Goal: Contribute content: Contribute content

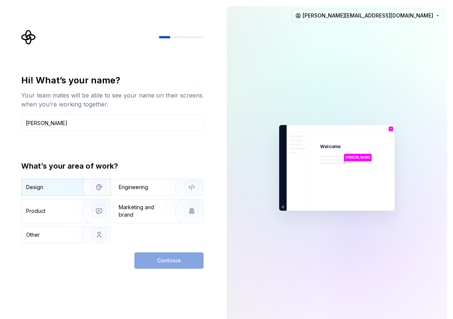
type input "[PERSON_NAME]"
click at [56, 187] on div "Design" at bounding box center [49, 187] width 47 height 7
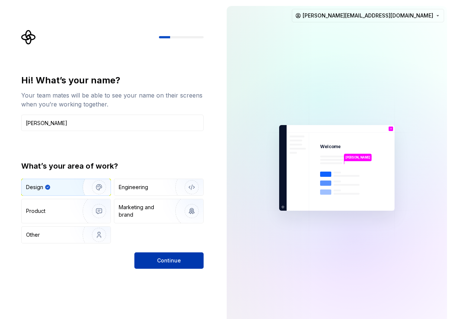
click at [170, 260] on span "Continue" at bounding box center [169, 260] width 24 height 7
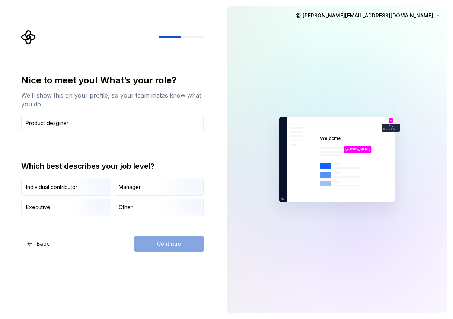
type input "Product desginer"
click at [170, 243] on div "Continue" at bounding box center [168, 244] width 69 height 16
click at [79, 189] on img "button" at bounding box center [93, 197] width 48 height 50
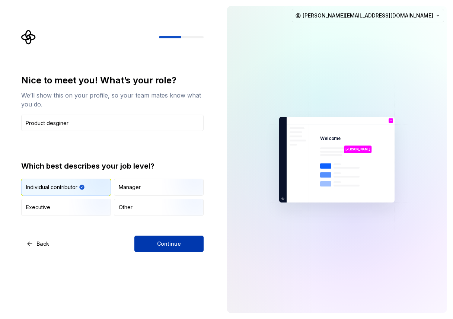
click at [170, 239] on button "Continue" at bounding box center [168, 244] width 69 height 16
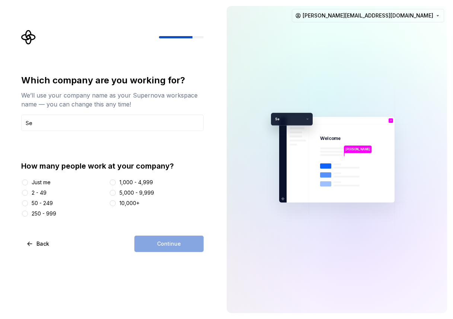
type input "S"
type input "Datamaran"
click at [23, 201] on button "50 - 249" at bounding box center [25, 203] width 6 height 6
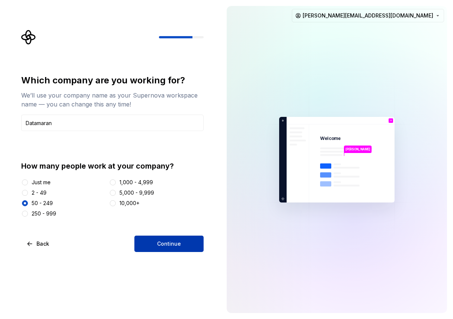
click at [166, 242] on span "Continue" at bounding box center [169, 243] width 24 height 7
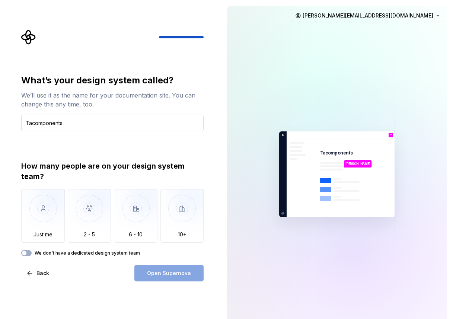
drag, startPoint x: 69, startPoint y: 124, endPoint x: 24, endPoint y: 124, distance: 45.1
click at [21, 124] on div "What’s your design system called? We’ll use it as the name for your documentati…" at bounding box center [115, 156] width 196 height 252
type input "Datamaran DS"
click at [129, 216] on img "button" at bounding box center [136, 214] width 44 height 50
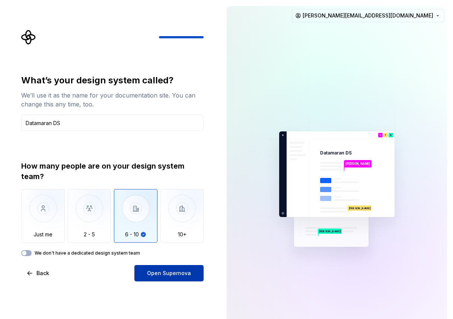
click at [167, 272] on span "Open Supernova" at bounding box center [169, 273] width 44 height 7
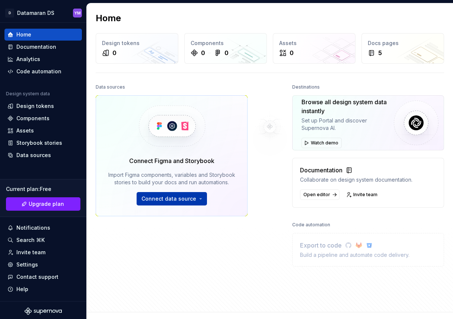
drag, startPoint x: 170, startPoint y: 197, endPoint x: 184, endPoint y: 196, distance: 13.8
click at [170, 197] on span "Connect data source" at bounding box center [169, 198] width 55 height 7
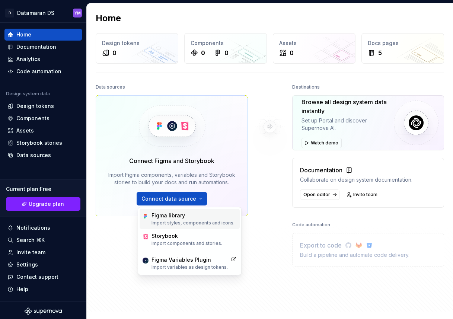
click at [177, 219] on div "Figma library" at bounding box center [193, 215] width 83 height 7
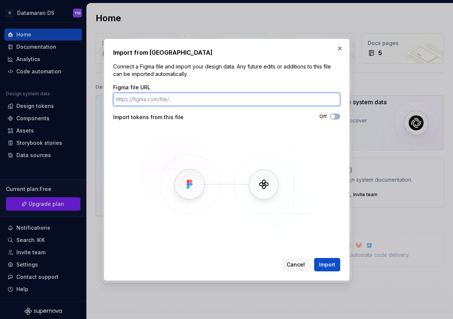
click at [128, 100] on input "Figma file URL" at bounding box center [226, 99] width 227 height 13
paste input "[URL][DOMAIN_NAME]"
type input "[URL][DOMAIN_NAME]"
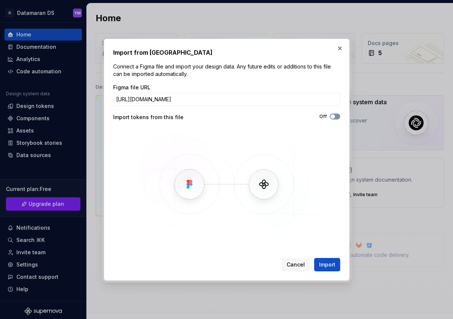
scroll to position [0, 0]
click at [334, 116] on span "button" at bounding box center [333, 116] width 4 height 4
click at [330, 264] on span "Import" at bounding box center [327, 264] width 16 height 7
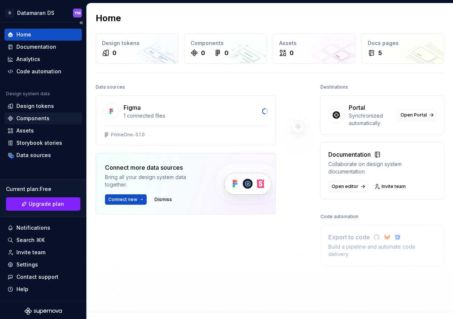
click at [50, 117] on div "Components" at bounding box center [43, 118] width 72 height 7
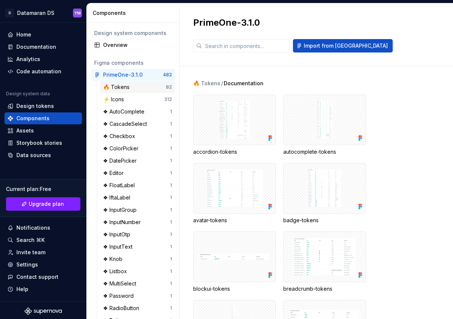
click at [136, 89] on div "🔥 Tokens" at bounding box center [134, 86] width 63 height 7
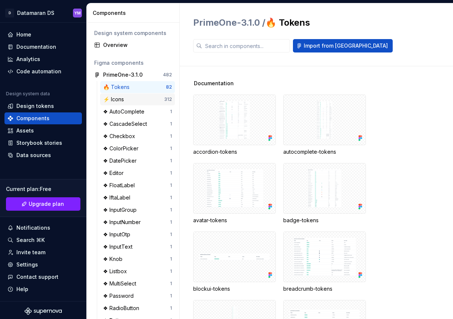
click at [133, 99] on div "⚡️ Icons" at bounding box center [133, 99] width 61 height 7
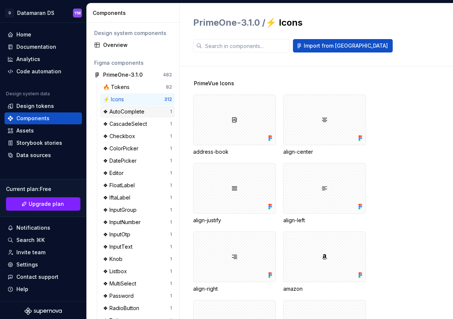
click at [145, 111] on div "❖ AutoComplete" at bounding box center [125, 111] width 44 height 7
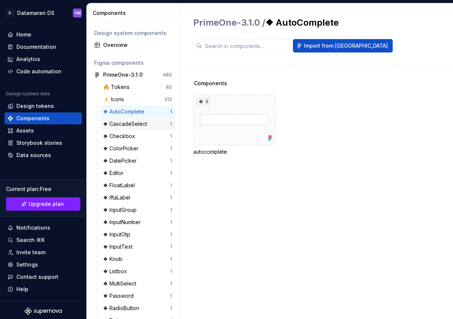
click at [144, 127] on div "❖ CascadeSelect" at bounding box center [126, 123] width 47 height 7
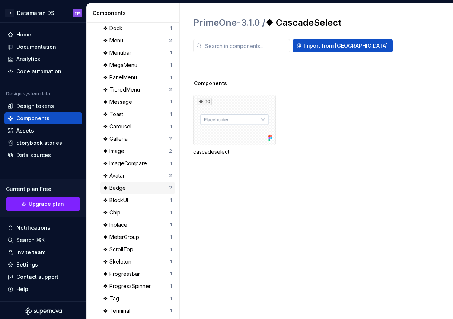
scroll to position [765, 0]
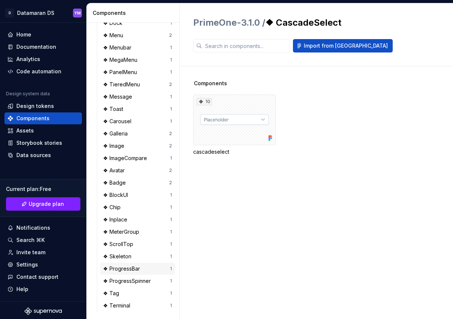
click at [137, 265] on div "❖ ProgressBar" at bounding box center [123, 268] width 40 height 7
click at [233, 121] on div "3" at bounding box center [234, 120] width 83 height 51
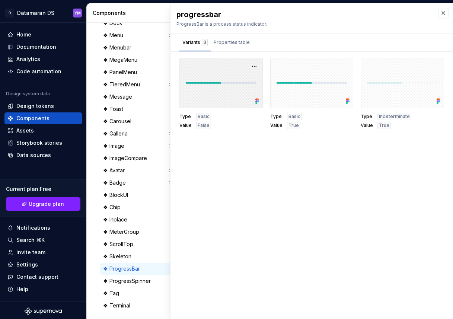
click at [221, 88] on div at bounding box center [221, 83] width 83 height 51
click at [329, 84] on div at bounding box center [311, 83] width 83 height 51
click at [47, 104] on div "Design tokens" at bounding box center [35, 105] width 38 height 7
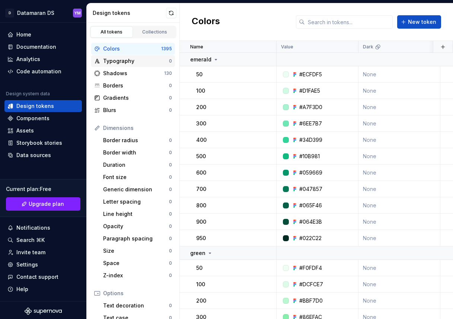
click at [135, 64] on div "Typography" at bounding box center [136, 60] width 66 height 7
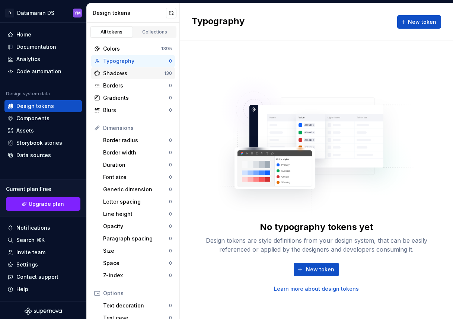
click at [131, 78] on div "Shadows 130" at bounding box center [133, 73] width 84 height 12
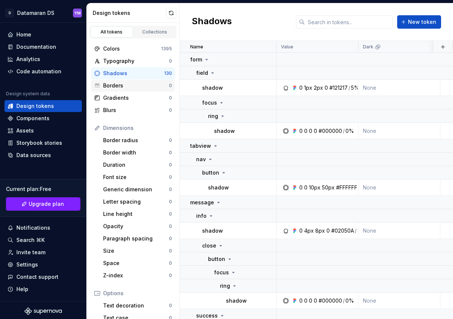
click at [130, 85] on div "Borders" at bounding box center [136, 85] width 66 height 7
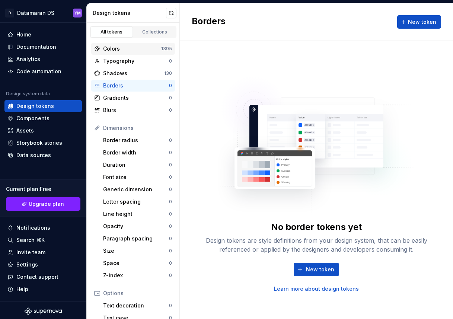
click at [133, 51] on div "Colors" at bounding box center [132, 48] width 58 height 7
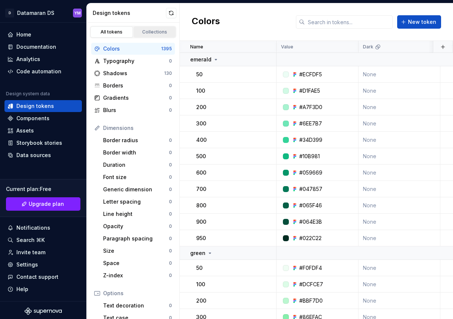
click at [149, 31] on div "Collections" at bounding box center [154, 32] width 37 height 6
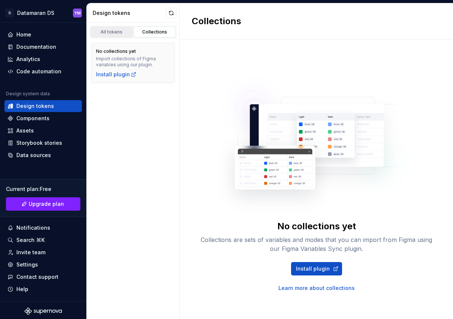
click at [116, 35] on div "All tokens" at bounding box center [111, 32] width 37 height 6
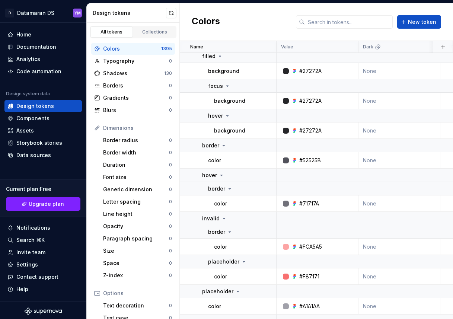
scroll to position [5138, 0]
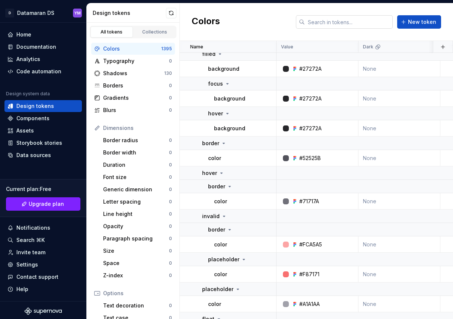
click at [319, 26] on input "text" at bounding box center [349, 21] width 88 height 13
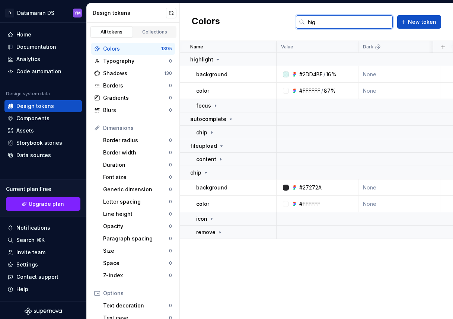
scroll to position [0, 0]
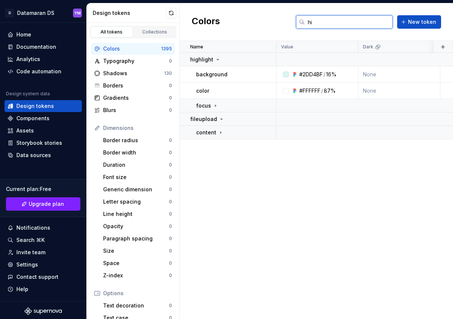
type input "h"
type input "high"
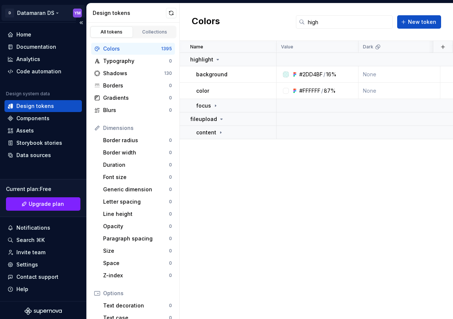
click at [79, 13] on html "D Datamaran DS YM Home Documentation Analytics Code automation Design system da…" at bounding box center [226, 159] width 453 height 319
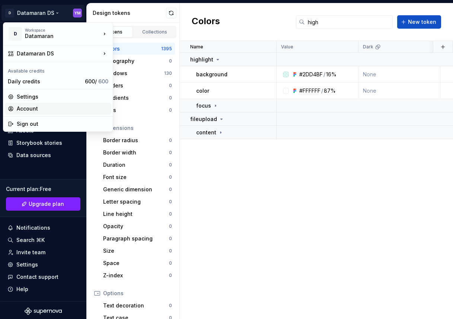
click at [53, 108] on div "Account" at bounding box center [63, 108] width 92 height 7
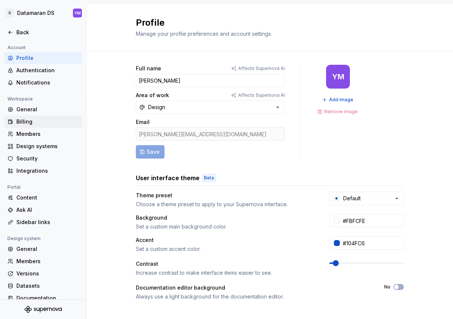
click at [36, 119] on div "Billing" at bounding box center [47, 121] width 63 height 7
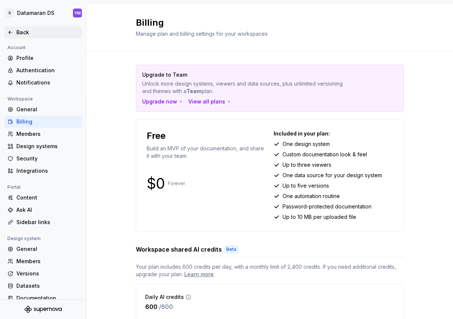
click at [28, 31] on div "Back" at bounding box center [47, 32] width 63 height 7
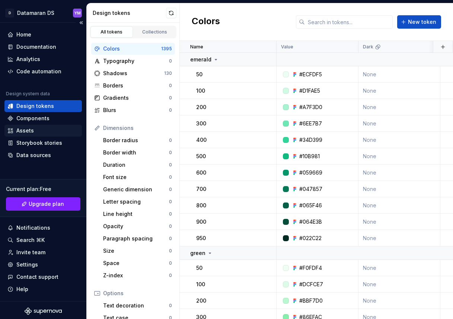
click at [33, 129] on div "Assets" at bounding box center [25, 130] width 18 height 7
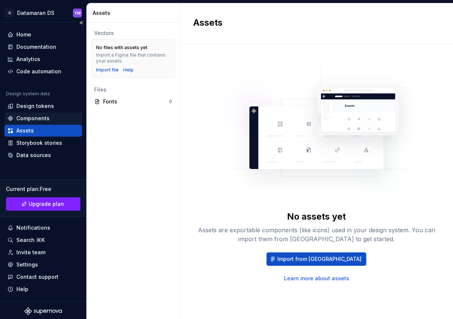
click at [41, 117] on div "Components" at bounding box center [32, 118] width 33 height 7
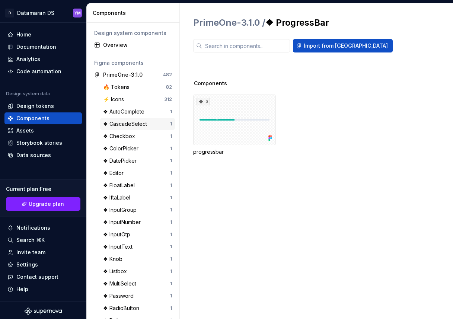
click at [132, 122] on div "❖ CascadeSelect" at bounding box center [126, 123] width 47 height 7
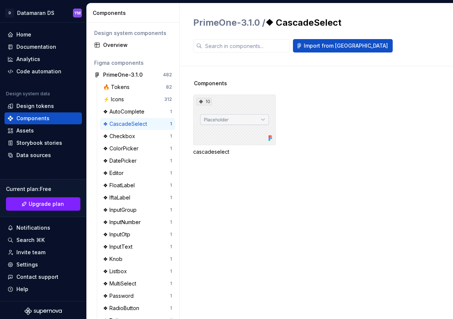
click at [234, 117] on div "10" at bounding box center [234, 120] width 83 height 51
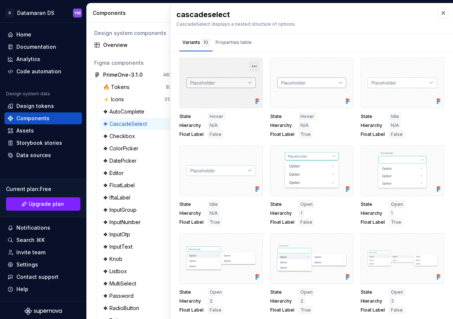
click at [258, 63] on button "button" at bounding box center [254, 66] width 10 height 10
click at [218, 67] on div at bounding box center [221, 83] width 83 height 51
click at [133, 138] on div "❖ Checkbox" at bounding box center [120, 136] width 35 height 7
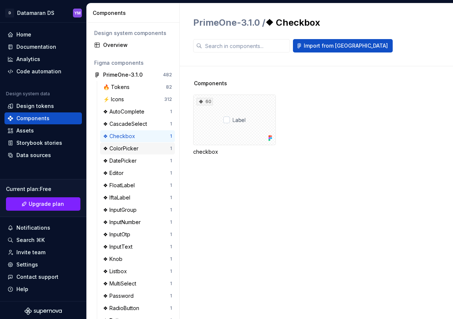
click at [137, 149] on div "❖ ColorPicker" at bounding box center [122, 148] width 38 height 7
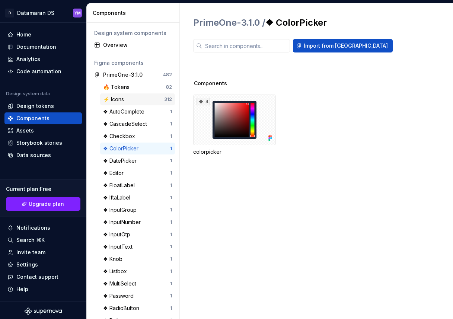
click at [151, 101] on div "⚡️ Icons" at bounding box center [133, 99] width 61 height 7
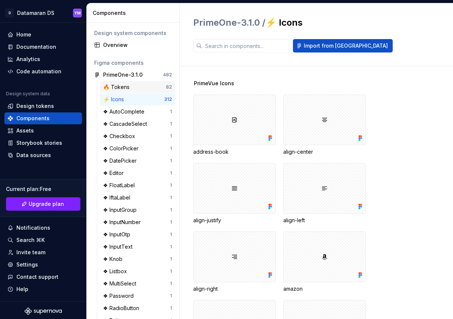
click at [143, 86] on div "🔥 Tokens" at bounding box center [134, 86] width 63 height 7
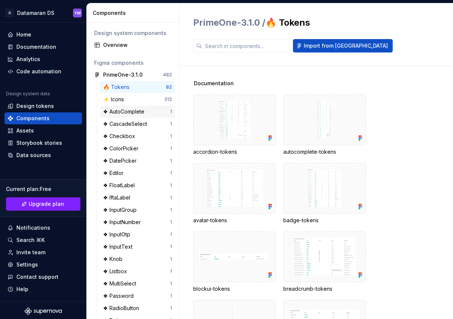
click at [140, 112] on div "❖ AutoComplete" at bounding box center [125, 111] width 44 height 7
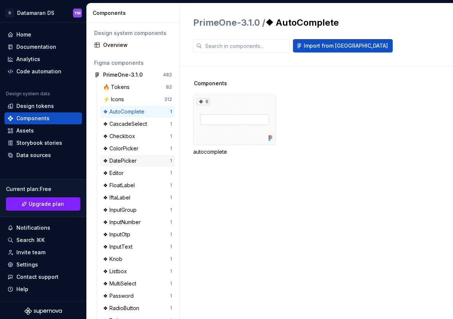
click at [140, 157] on div "❖ DatePicker" at bounding box center [136, 160] width 67 height 7
click at [170, 162] on div "1" at bounding box center [171, 161] width 2 height 6
click at [127, 159] on div "❖ DatePicker" at bounding box center [121, 160] width 37 height 7
click at [109, 160] on div "❖ DatePicker" at bounding box center [121, 160] width 37 height 7
click at [125, 47] on div "Overview" at bounding box center [137, 44] width 69 height 7
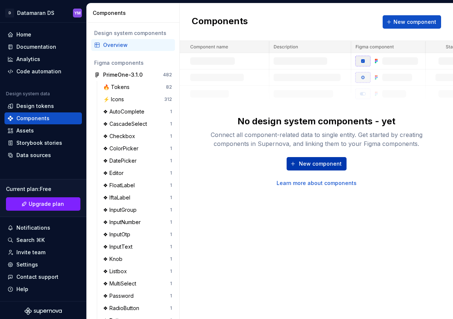
click at [321, 162] on span "New component" at bounding box center [320, 163] width 43 height 7
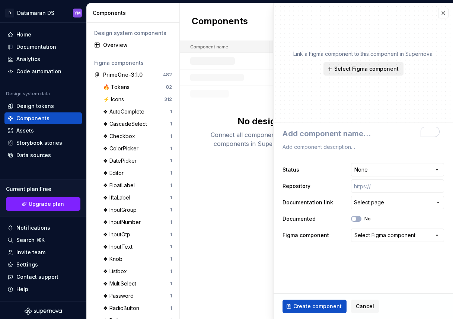
click at [366, 67] on span "Select Figma component" at bounding box center [367, 68] width 64 height 7
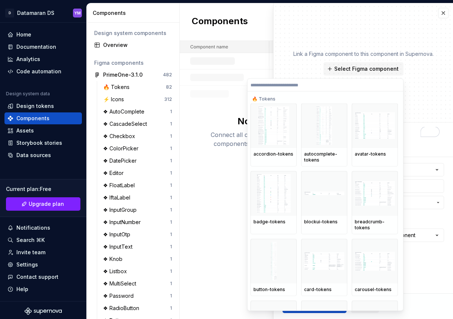
type textarea "*"
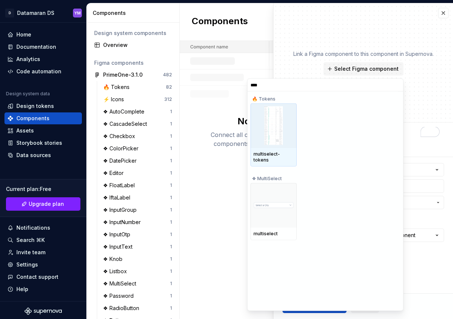
type input "*****"
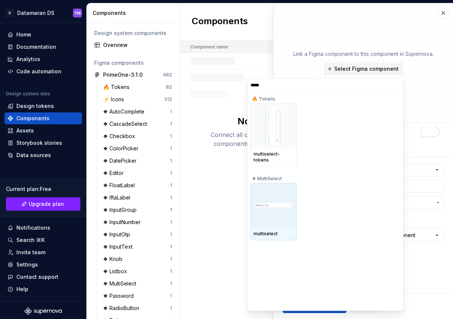
click at [276, 195] on div at bounding box center [274, 205] width 46 height 45
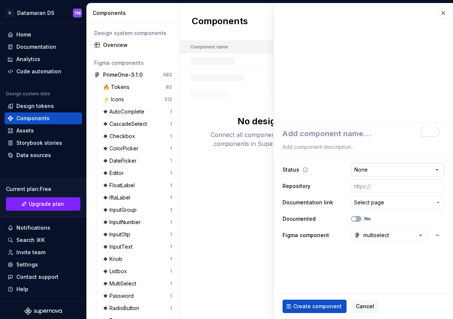
click at [413, 167] on html "D Datamaran DS YM Home Documentation Analytics Code automation Design system da…" at bounding box center [226, 159] width 453 height 319
click at [393, 156] on html "D Datamaran DS YM Home Documentation Analytics Code automation Design system da…" at bounding box center [226, 159] width 453 height 319
click at [392, 201] on span "Select page" at bounding box center [393, 202] width 78 height 7
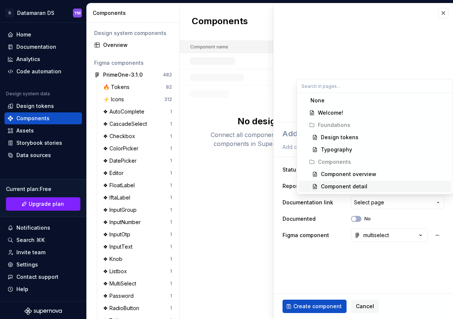
click at [387, 189] on div "Component detail" at bounding box center [384, 186] width 127 height 7
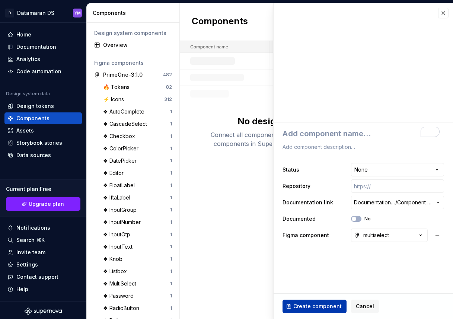
click at [324, 305] on span "Create component" at bounding box center [318, 306] width 48 height 7
type textarea "*"
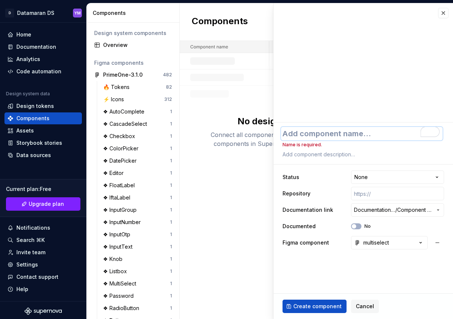
type textarea "M"
type textarea "*"
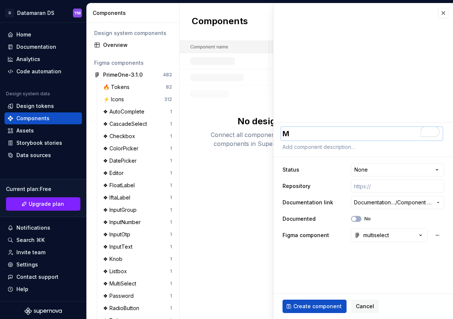
type textarea "Mu"
type textarea "*"
type textarea "Mul"
type textarea "*"
type textarea "Mult"
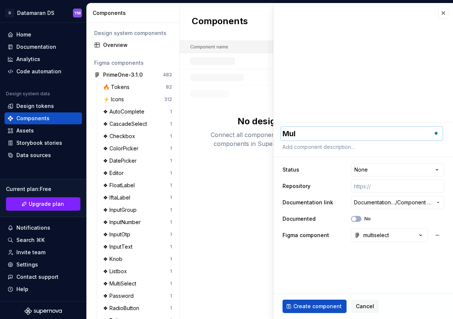
type textarea "*"
type textarea "Multi"
type textarea "*"
type textarea "Multis"
type textarea "*"
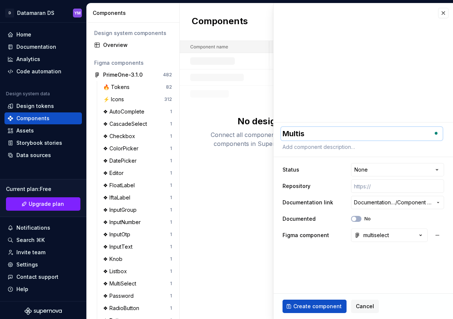
type textarea "Multise"
type textarea "*"
type textarea "Multisel"
type textarea "*"
type textarea "Multisele"
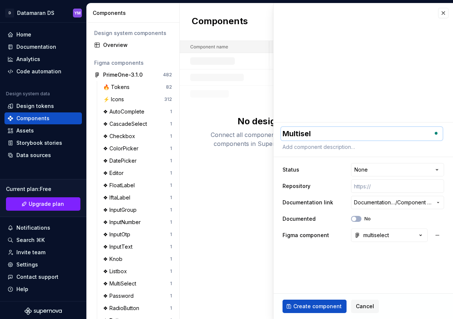
type textarea "*"
type textarea "Multiselec"
type textarea "*"
type textarea "Multiselect"
type textarea "*"
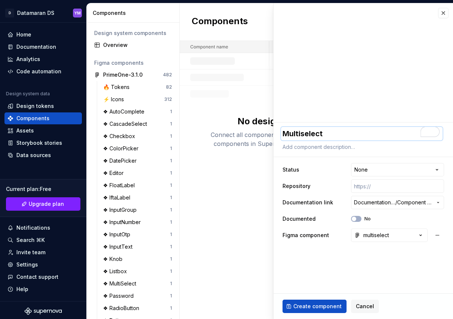
click at [288, 133] on textarea "Multiselect" at bounding box center [362, 133] width 162 height 13
type textarea "ultiselect"
type textarea "*"
type textarea "multiselect"
type textarea "*"
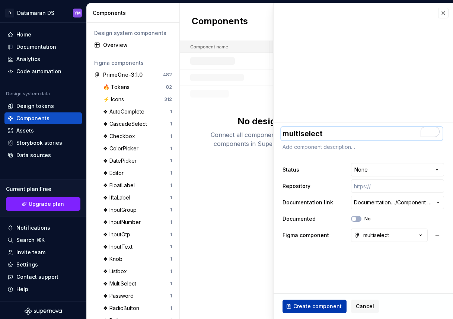
type textarea "multiselect"
click at [316, 305] on span "Create component" at bounding box center [318, 306] width 48 height 7
type textarea "*"
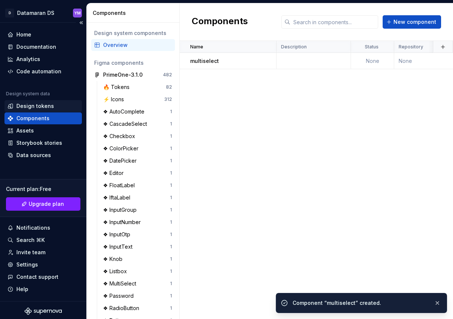
click at [48, 102] on div "Design tokens" at bounding box center [35, 105] width 38 height 7
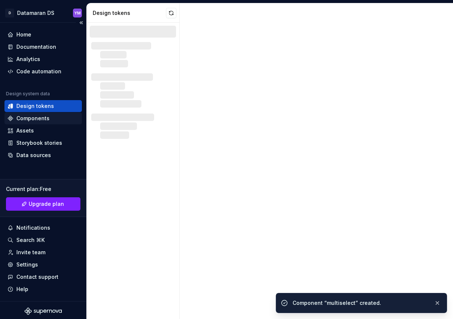
click at [45, 115] on div "Components" at bounding box center [32, 118] width 33 height 7
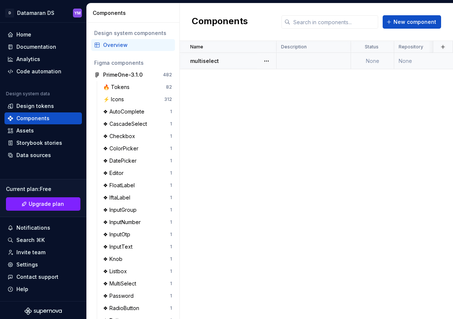
click at [223, 63] on div "multiselect" at bounding box center [233, 60] width 86 height 7
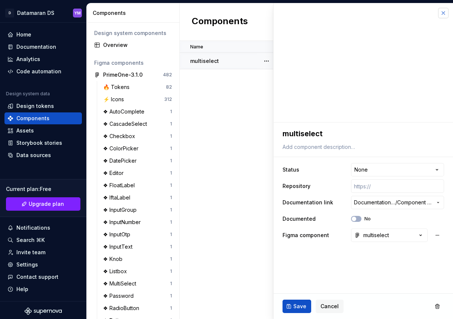
click at [445, 12] on button "button" at bounding box center [443, 13] width 10 height 10
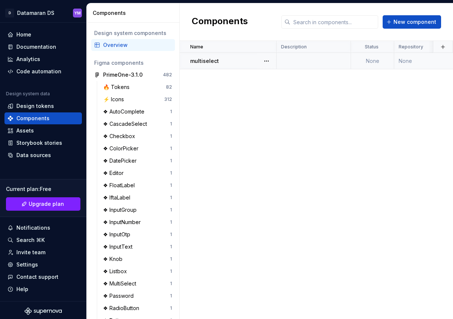
click at [214, 63] on p "multiselect" at bounding box center [204, 60] width 29 height 7
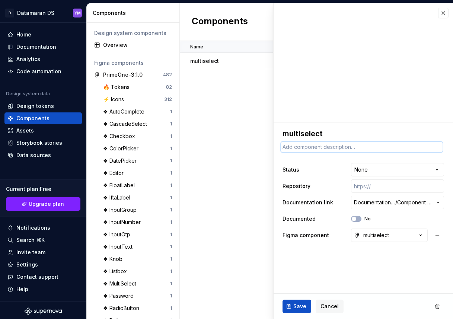
click at [289, 148] on textarea at bounding box center [362, 147] width 162 height 10
click at [400, 202] on span "Component detail" at bounding box center [415, 202] width 35 height 7
click at [209, 162] on html "D Datamaran DS YM Home Documentation Analytics Code automation Design system da…" at bounding box center [226, 159] width 453 height 319
click at [442, 12] on button "button" at bounding box center [443, 13] width 10 height 10
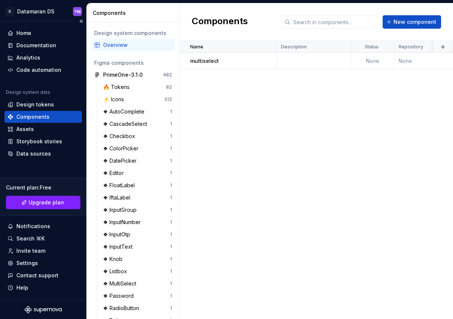
scroll to position [2, 0]
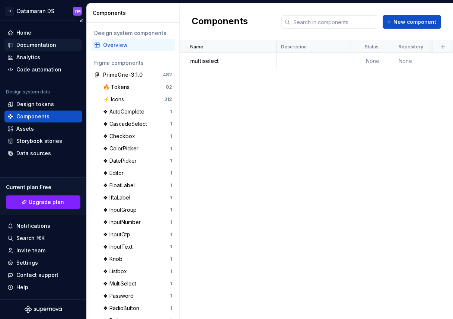
click at [43, 46] on div "Documentation" at bounding box center [36, 44] width 40 height 7
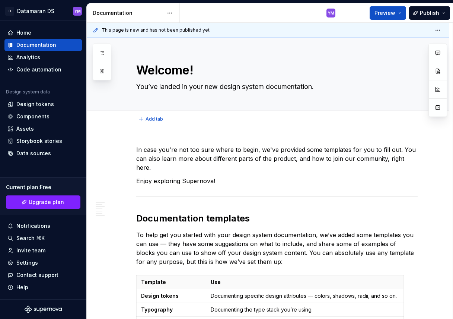
type textarea "*"
click at [44, 105] on div "Design tokens" at bounding box center [35, 104] width 38 height 7
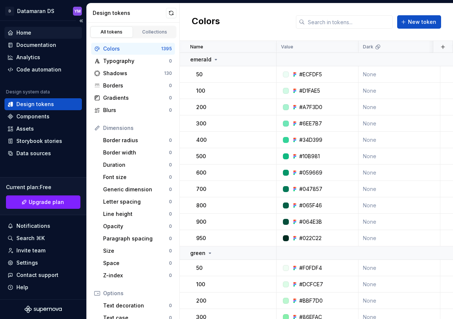
click at [40, 32] on div "Home" at bounding box center [43, 32] width 72 height 7
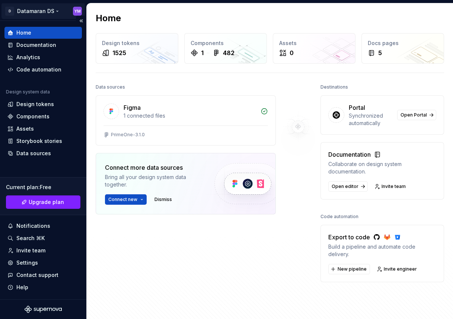
click at [50, 10] on html "D Datamaran DS YM Home Documentation Analytics Code automation Design system da…" at bounding box center [226, 159] width 453 height 319
